Goal: Task Accomplishment & Management: Manage account settings

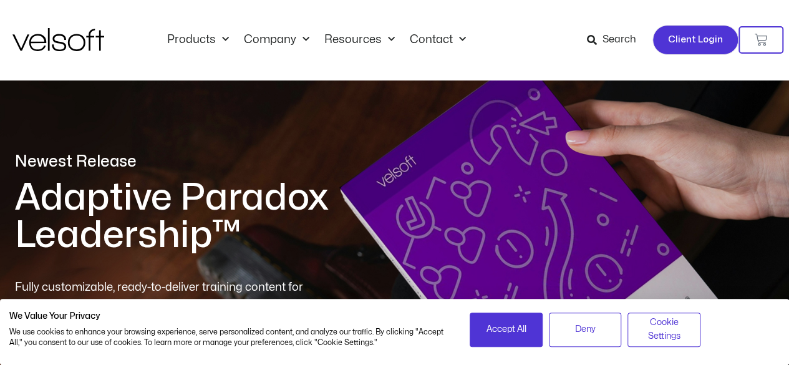
click at [671, 32] on span "Client Login" at bounding box center [695, 40] width 55 height 16
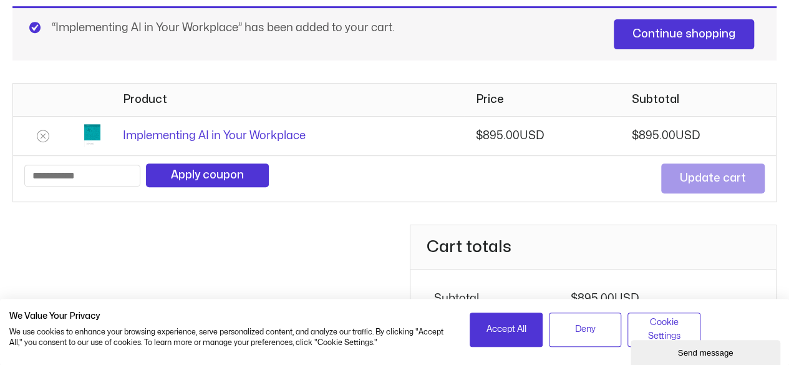
scroll to position [185, 0]
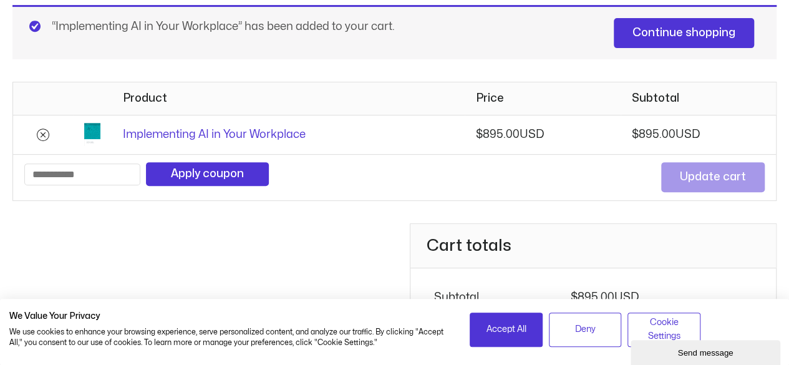
click at [42, 133] on icon "Remove Implementing AI in Your Workplace from cart" at bounding box center [43, 134] width 5 height 5
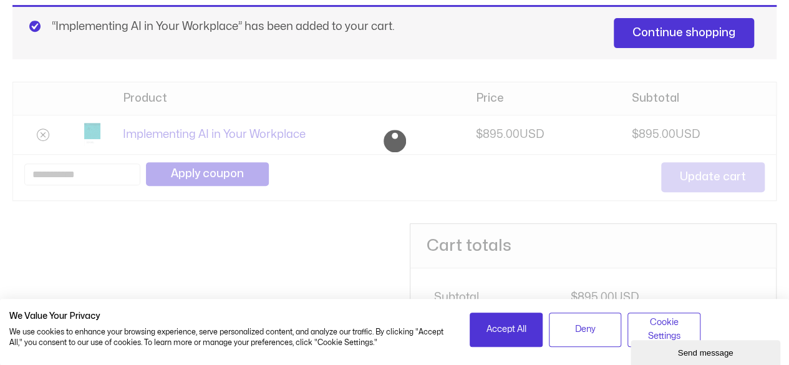
scroll to position [10, 0]
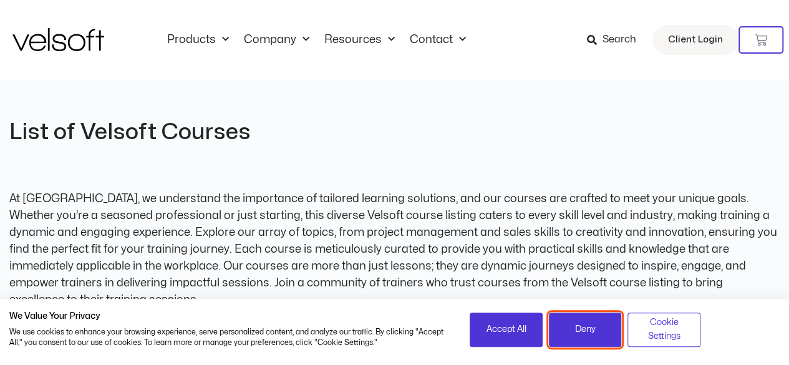
click at [576, 332] on span "Deny" at bounding box center [585, 329] width 21 height 14
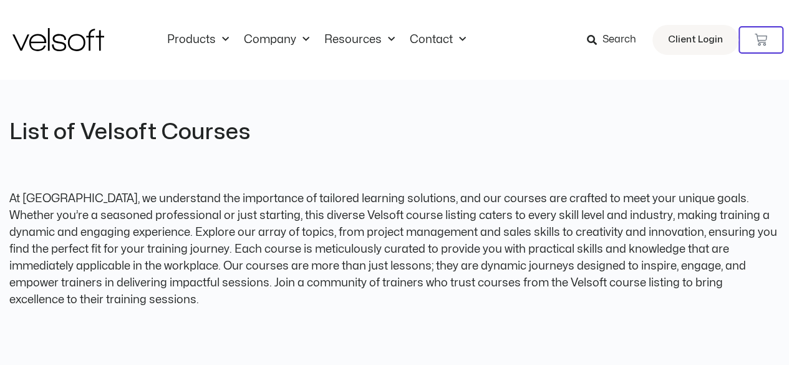
scroll to position [60, 0]
